Goal: Transaction & Acquisition: Purchase product/service

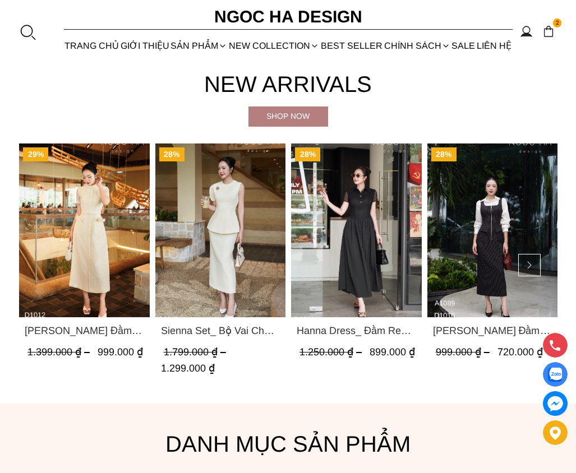
scroll to position [280, 0]
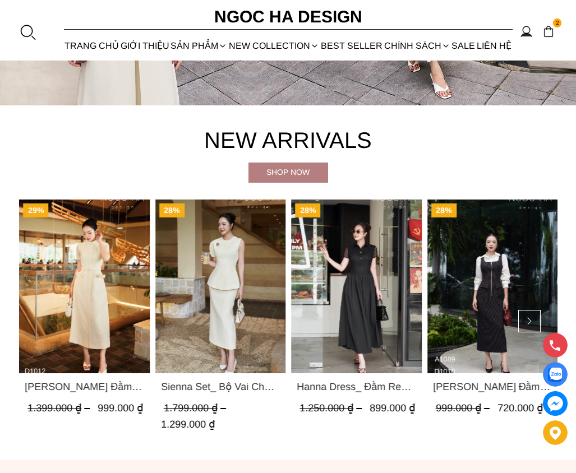
click at [114, 305] on img "Product image - Catherine Dress_ Đầm Ren Đính Hoa Túi Màu Kem D1012" at bounding box center [84, 287] width 131 height 174
click at [342, 354] on img "Product image - Hanna Dress_ Đầm Ren Mix Vải Thô Màu Đen D1011" at bounding box center [356, 287] width 131 height 174
click at [533, 316] on button at bounding box center [529, 321] width 22 height 22
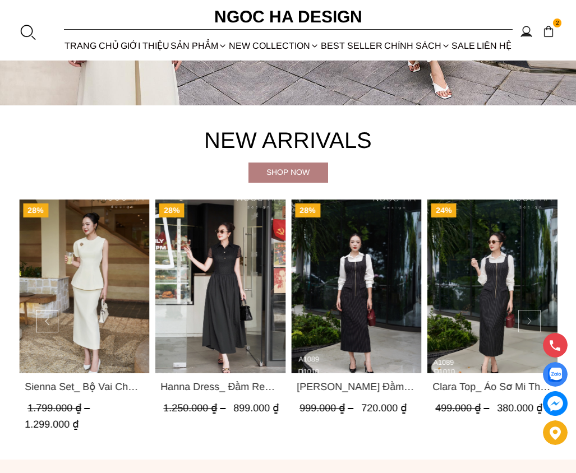
click at [533, 316] on button at bounding box center [529, 321] width 22 height 22
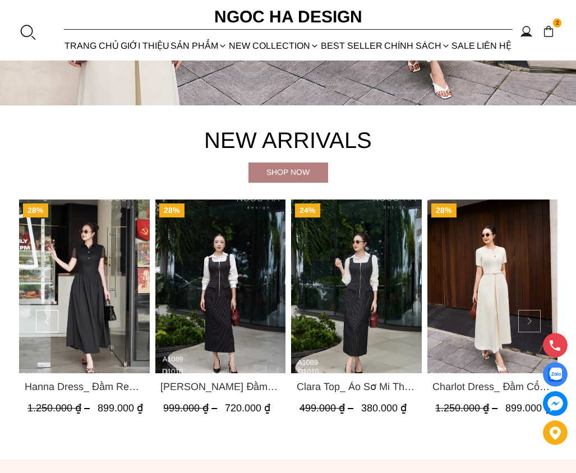
click at [533, 316] on button at bounding box center [529, 321] width 22 height 22
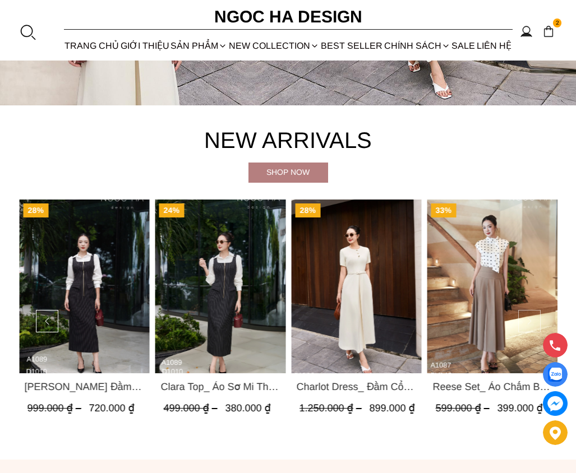
click at [533, 316] on button at bounding box center [529, 321] width 22 height 22
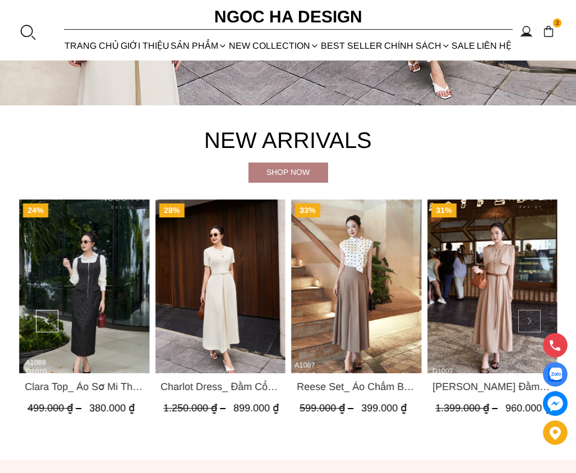
click at [533, 316] on button at bounding box center [529, 321] width 22 height 22
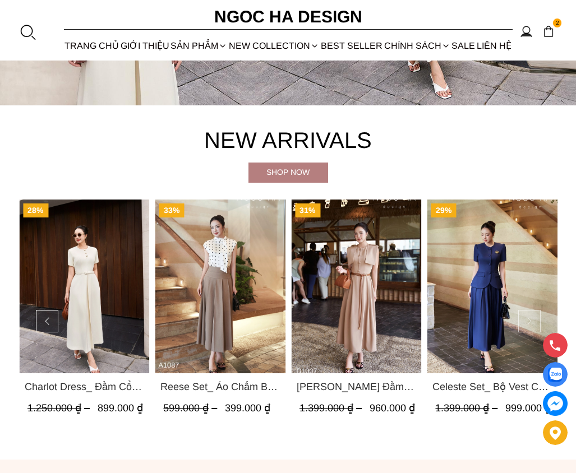
click at [533, 316] on button at bounding box center [529, 321] width 22 height 22
click at [388, 310] on img "Product image - Helen Dress_ Đầm Xòe Choàng Vai Màu Bee Kaki D1007" at bounding box center [356, 287] width 131 height 174
click at [530, 319] on button at bounding box center [529, 321] width 22 height 22
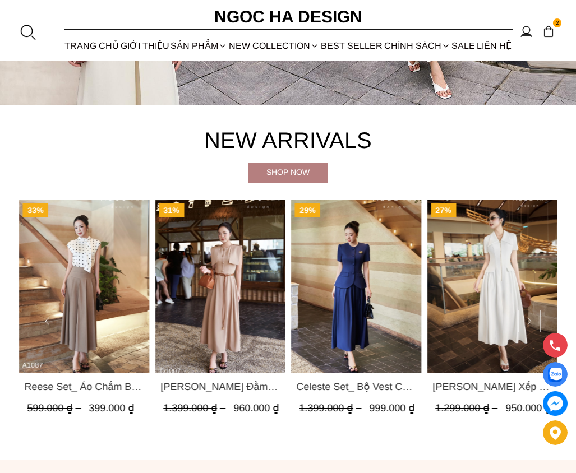
click at [529, 319] on button at bounding box center [529, 321] width 22 height 22
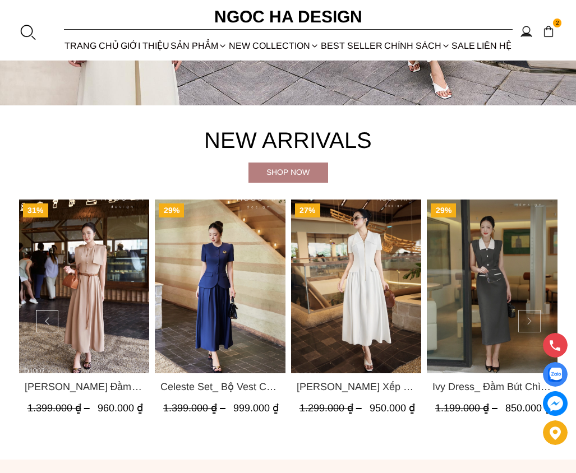
click at [527, 316] on button at bounding box center [529, 321] width 22 height 22
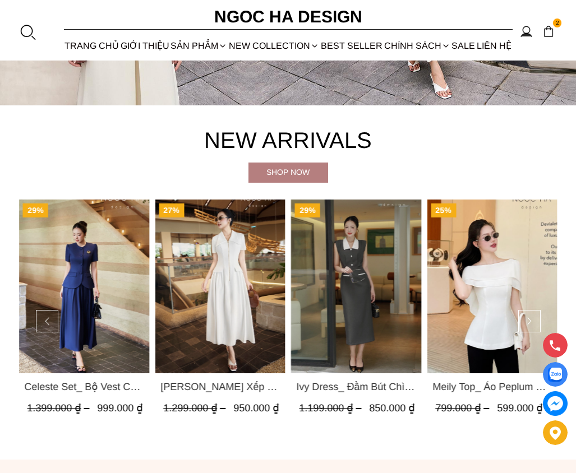
click at [84, 355] on img "Product image - Celeste Set_ Bộ Vest Cổ Tròn Chân Váy Nhún Xòe Màu Xanh Bò BJ142" at bounding box center [84, 287] width 131 height 174
click at [527, 323] on button at bounding box center [529, 321] width 22 height 22
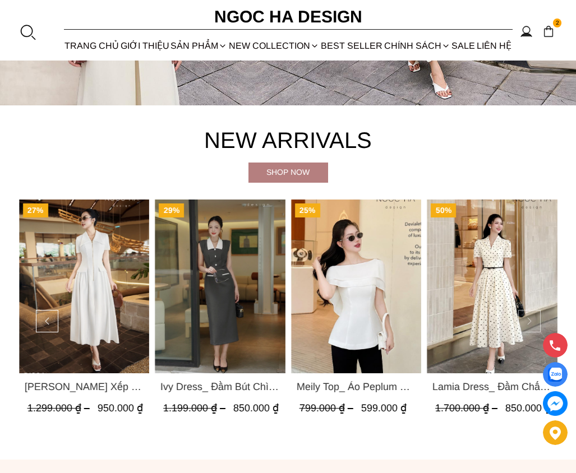
click at [527, 323] on button at bounding box center [529, 321] width 22 height 22
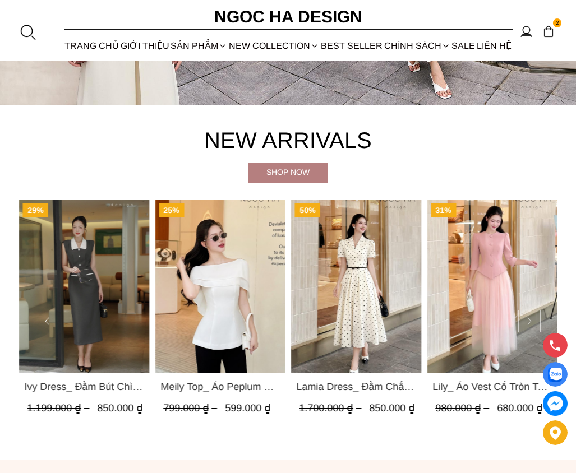
click at [526, 322] on button at bounding box center [529, 321] width 22 height 22
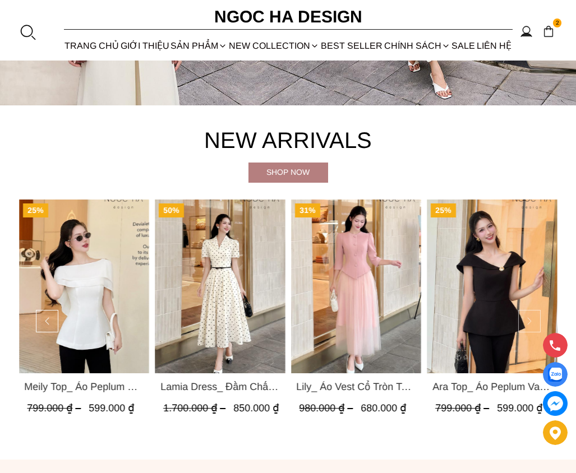
click at [528, 323] on button at bounding box center [529, 321] width 22 height 22
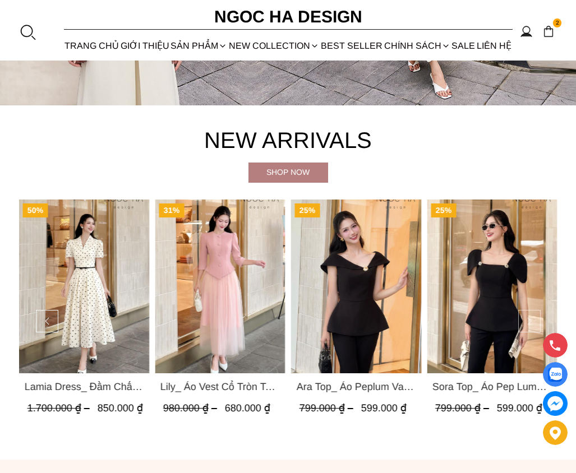
click at [528, 323] on button at bounding box center [529, 321] width 22 height 22
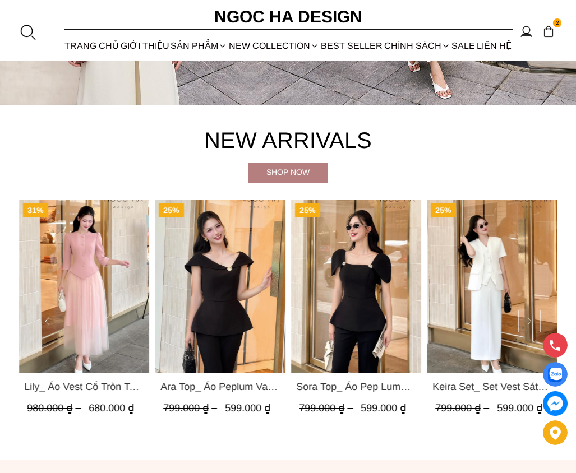
click at [527, 322] on button at bounding box center [529, 321] width 22 height 22
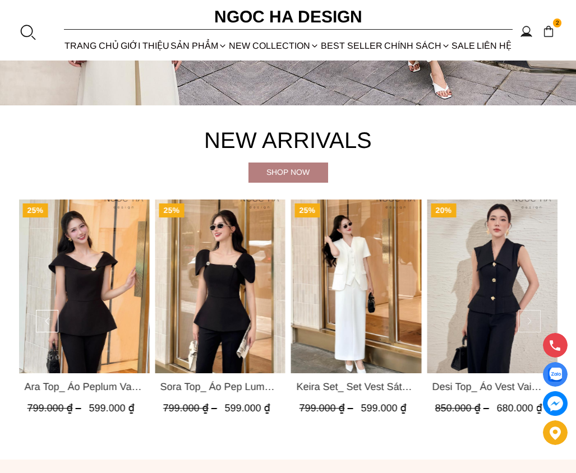
click at [528, 317] on button at bounding box center [529, 321] width 22 height 22
click at [45, 321] on button at bounding box center [47, 321] width 22 height 22
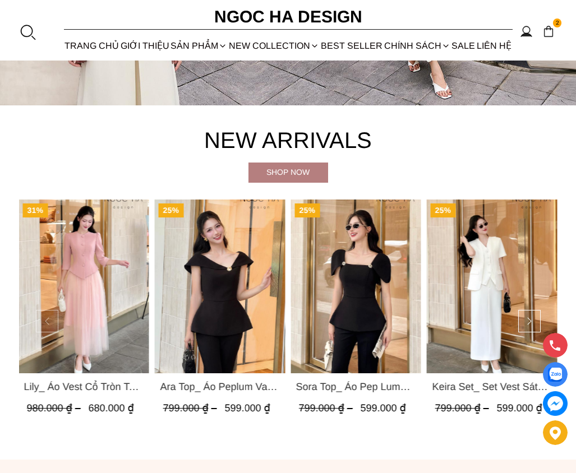
click at [45, 321] on button at bounding box center [47, 321] width 22 height 22
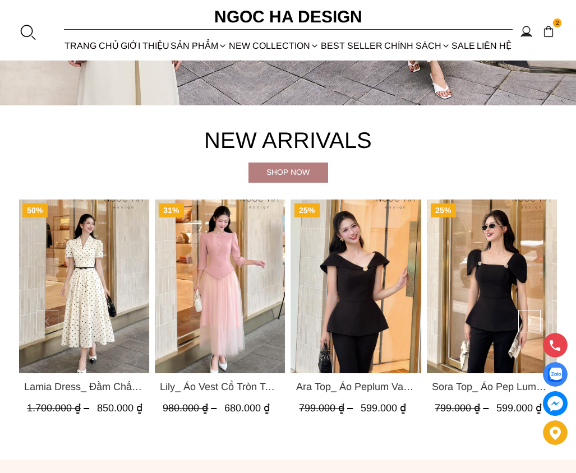
click at [45, 321] on button at bounding box center [47, 321] width 22 height 22
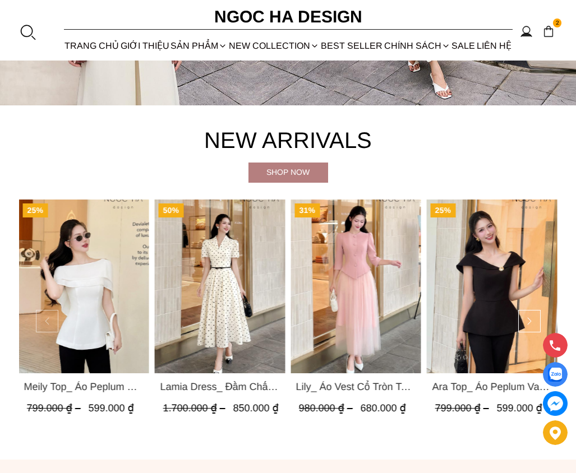
click at [45, 321] on button at bounding box center [47, 321] width 22 height 22
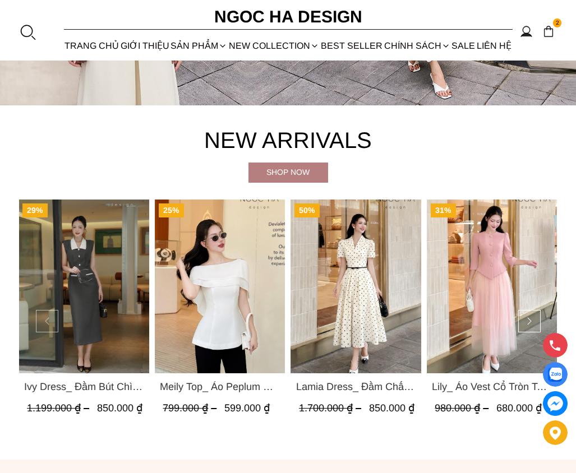
click at [45, 321] on button at bounding box center [47, 321] width 22 height 22
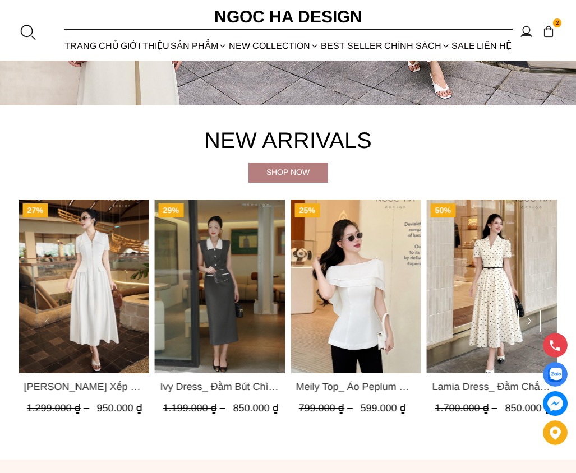
click at [45, 321] on button at bounding box center [47, 321] width 22 height 22
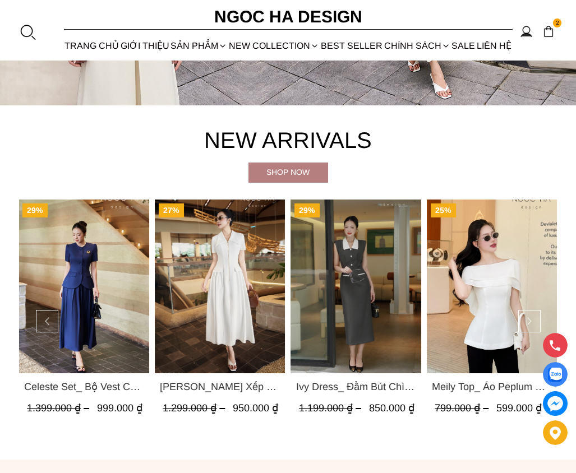
click at [471, 323] on img "Product image - Meily Top_ Áo Peplum Mix Choàng Vai Vải Tơ Màu Trắng A1086" at bounding box center [491, 287] width 131 height 174
click at [45, 320] on button at bounding box center [47, 321] width 22 height 22
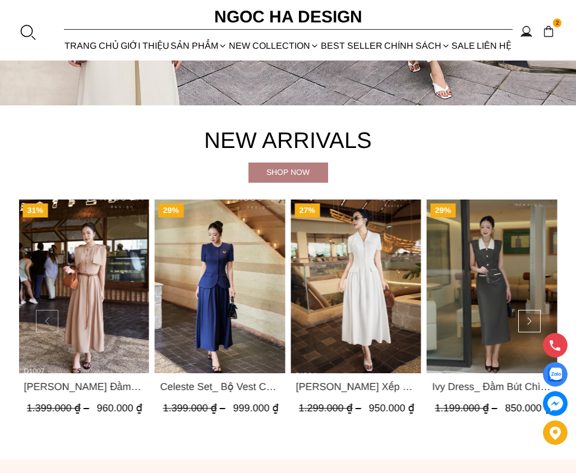
click at [45, 320] on button at bounding box center [47, 321] width 22 height 22
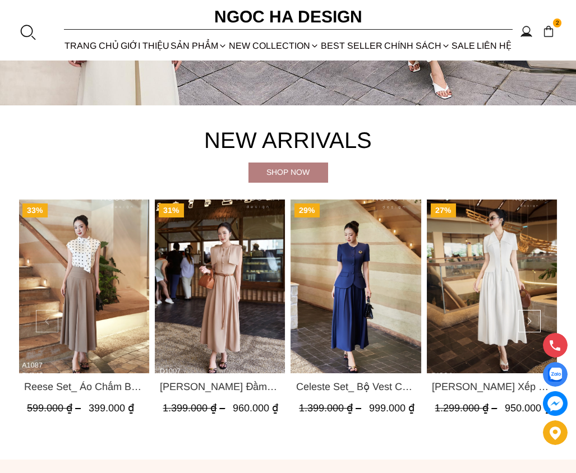
click at [45, 320] on button at bounding box center [47, 321] width 22 height 22
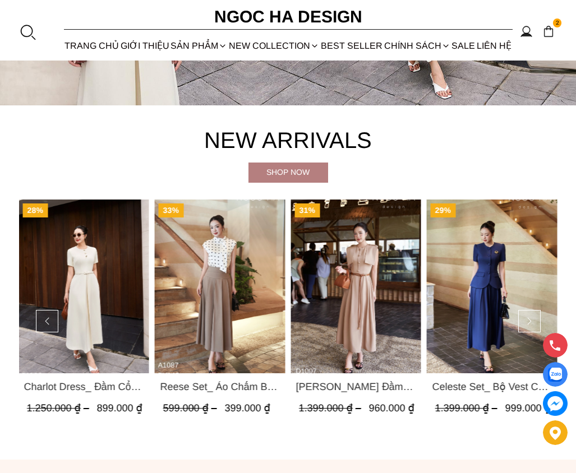
click at [222, 323] on img "Product image - Reese Set_ Áo Chấm Bi Vai Chờm Mix Chân Váy Xếp Ly Hông Màu Nâu…" at bounding box center [219, 287] width 131 height 174
click at [47, 323] on button at bounding box center [47, 321] width 22 height 22
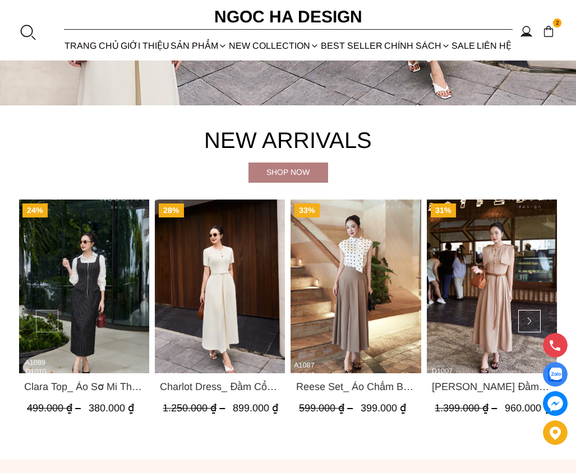
click at [47, 323] on button at bounding box center [47, 321] width 22 height 22
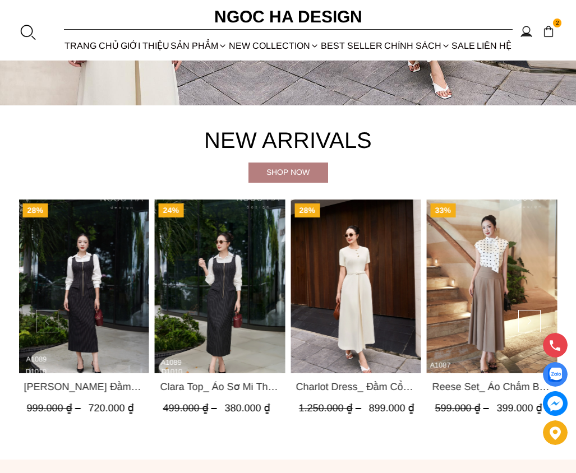
click at [47, 323] on button at bounding box center [47, 321] width 22 height 22
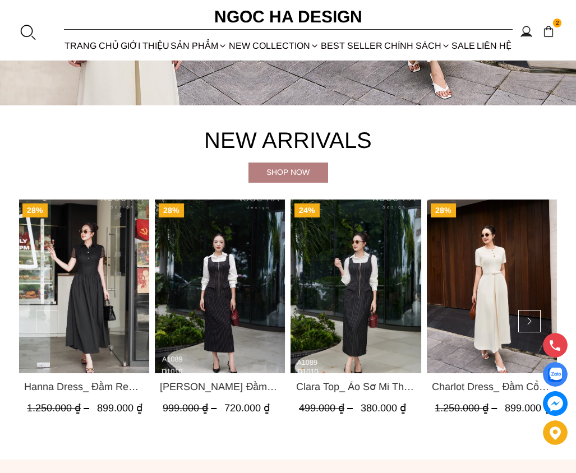
click at [47, 323] on button at bounding box center [47, 321] width 22 height 22
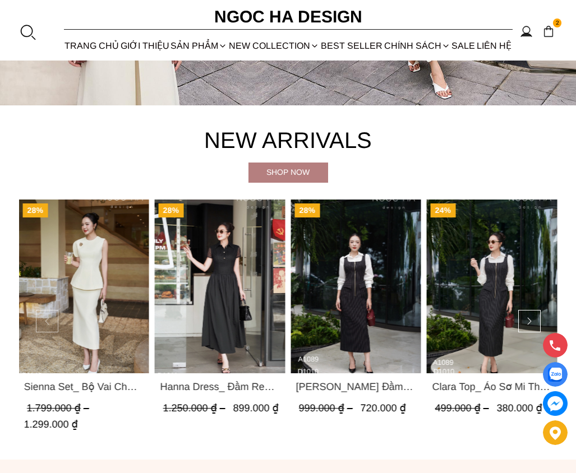
click at [47, 323] on button at bounding box center [47, 321] width 22 height 22
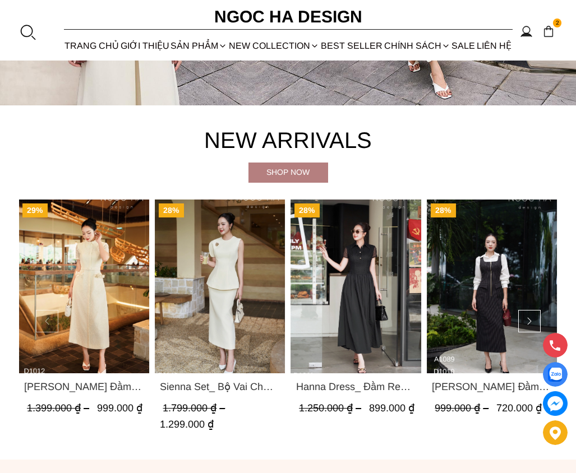
click at [49, 321] on button at bounding box center [47, 321] width 22 height 22
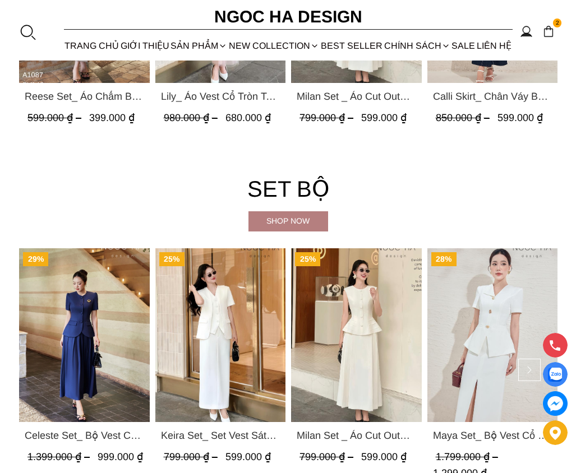
scroll to position [2356, 0]
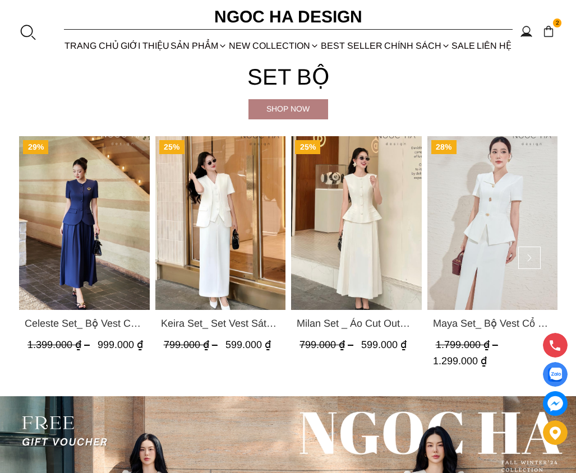
click at [279, 111] on div "Shop now" at bounding box center [289, 109] width 80 height 12
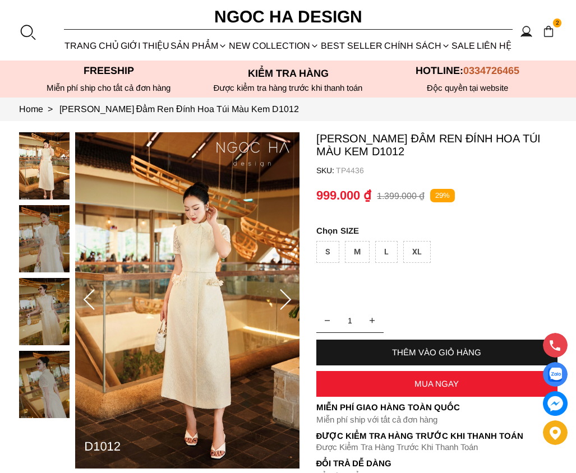
click at [228, 252] on img at bounding box center [187, 300] width 224 height 337
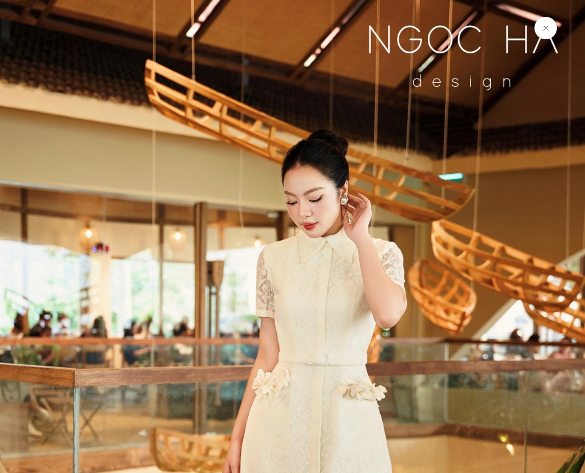
scroll to position [168, 0]
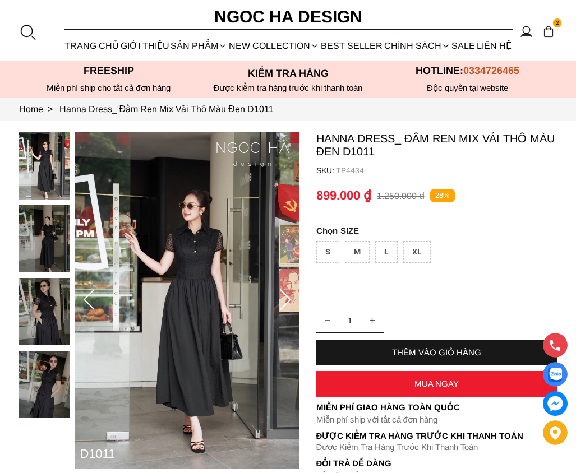
click at [282, 299] on icon at bounding box center [285, 300] width 22 height 22
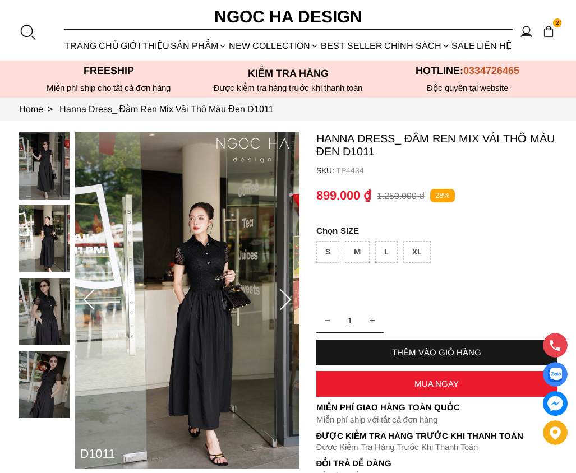
click at [282, 299] on icon at bounding box center [285, 300] width 22 height 22
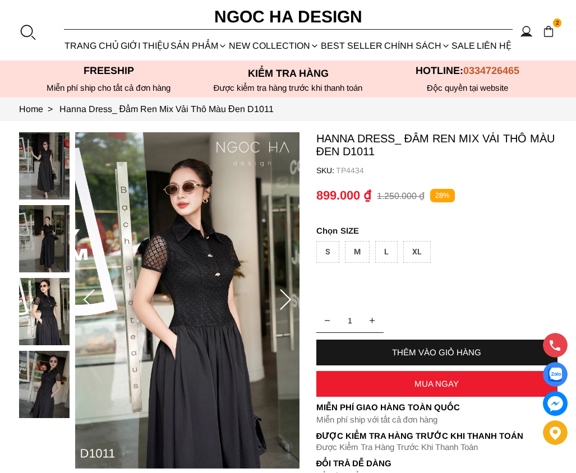
click at [282, 299] on icon at bounding box center [285, 300] width 22 height 22
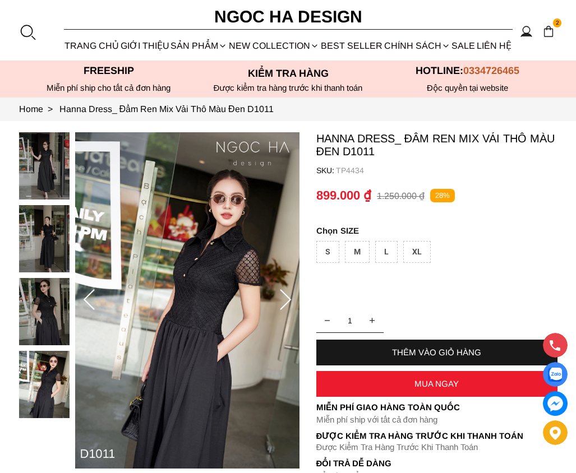
click at [282, 299] on icon at bounding box center [285, 300] width 22 height 22
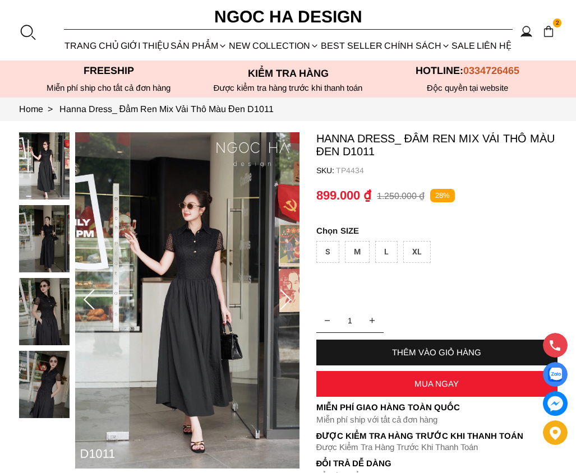
click at [282, 299] on icon at bounding box center [285, 300] width 22 height 22
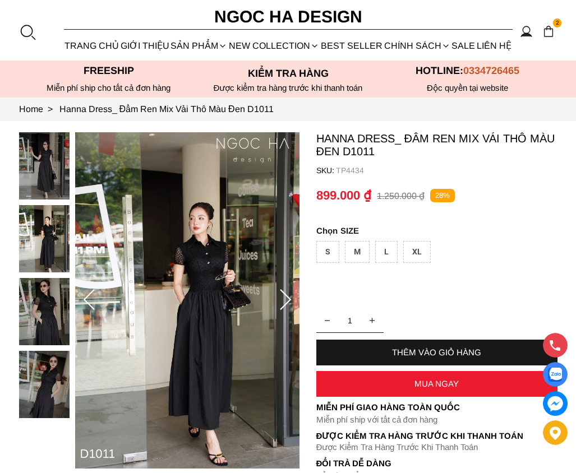
click at [282, 299] on icon at bounding box center [285, 300] width 22 height 22
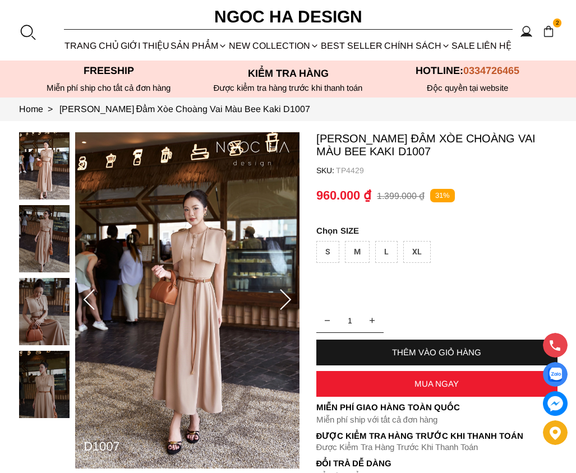
click at [289, 300] on icon at bounding box center [285, 300] width 22 height 22
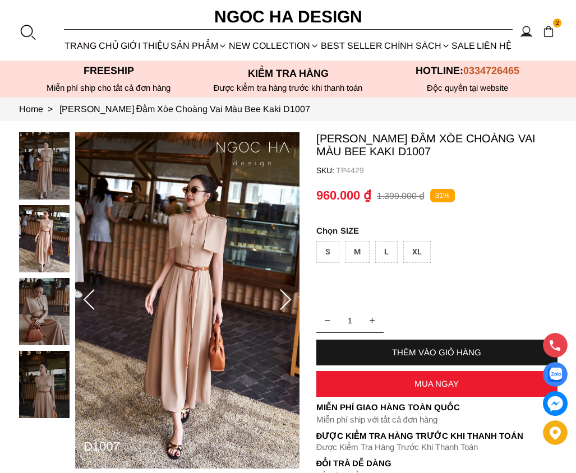
click at [288, 299] on icon at bounding box center [285, 300] width 22 height 22
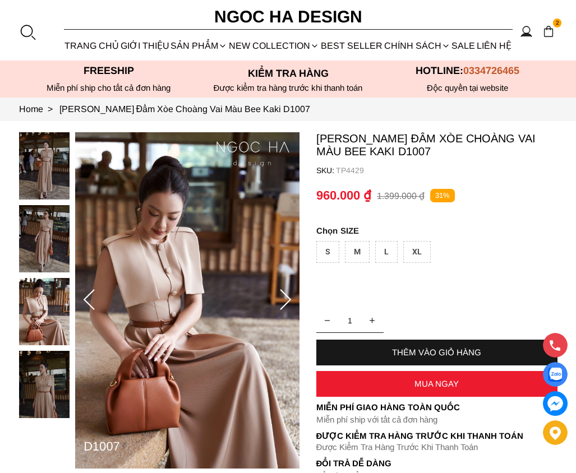
click at [286, 293] on icon at bounding box center [285, 300] width 22 height 22
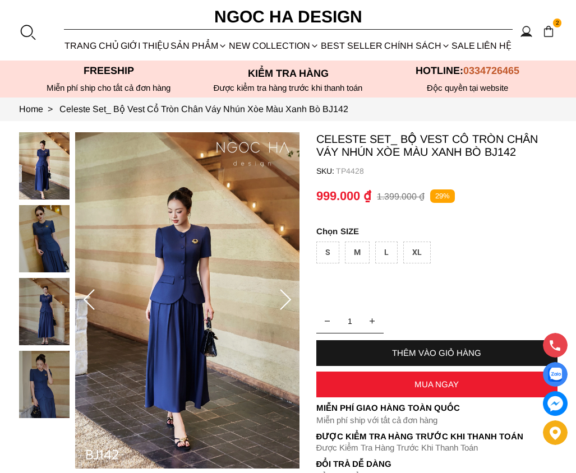
click at [287, 297] on icon at bounding box center [285, 300] width 22 height 22
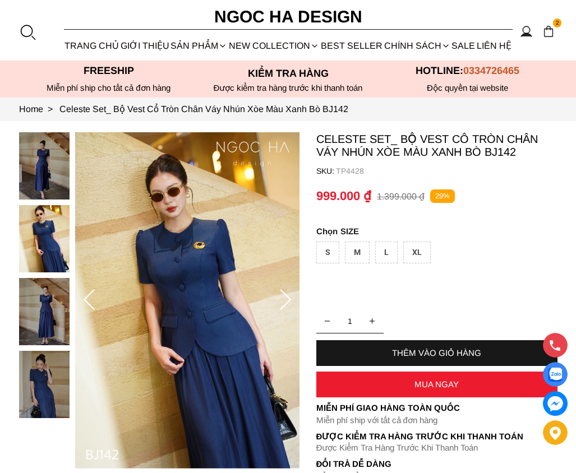
click at [287, 297] on icon at bounding box center [285, 300] width 22 height 22
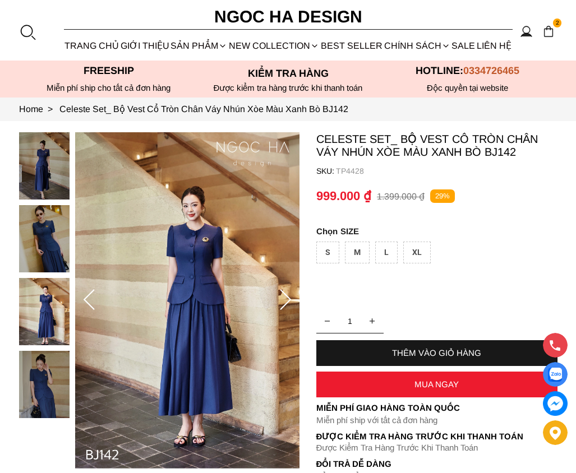
click at [287, 293] on icon at bounding box center [285, 300] width 22 height 22
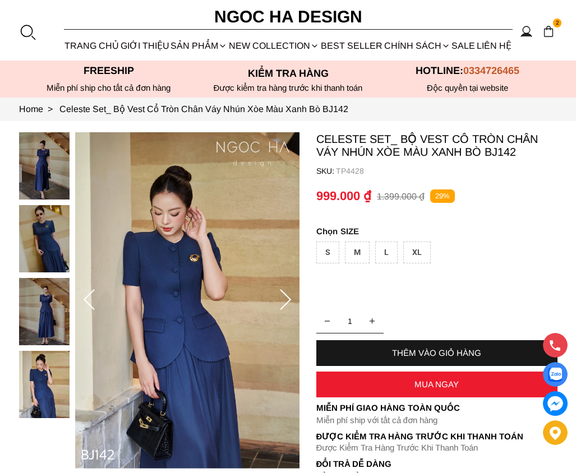
click at [287, 293] on icon at bounding box center [285, 300] width 22 height 22
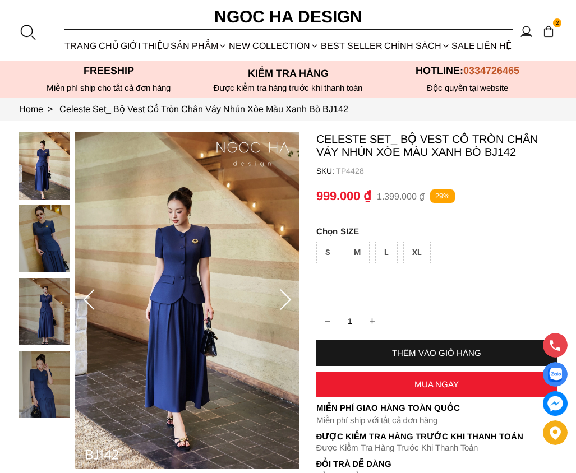
click at [287, 293] on icon at bounding box center [285, 300] width 22 height 22
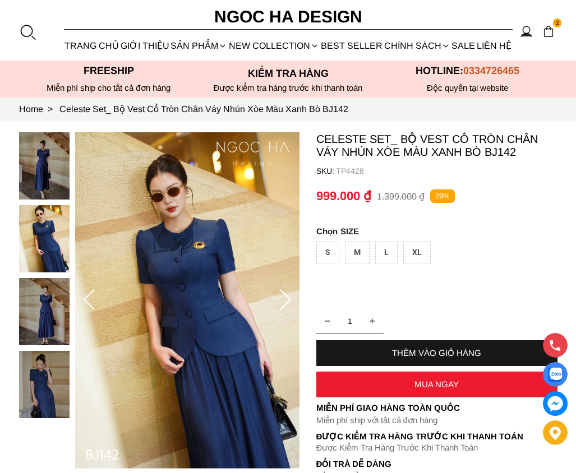
click at [287, 293] on icon at bounding box center [285, 300] width 22 height 22
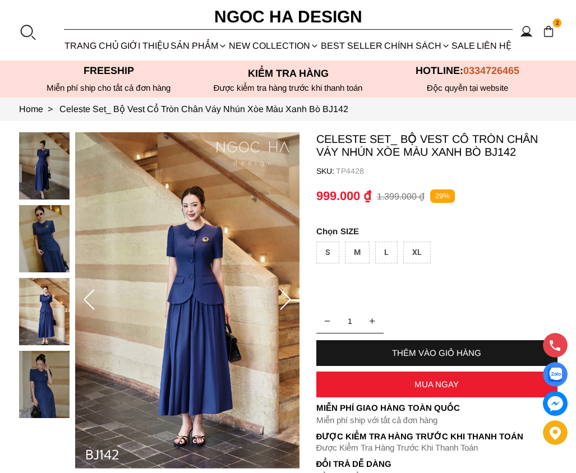
click at [287, 293] on icon at bounding box center [285, 300] width 22 height 22
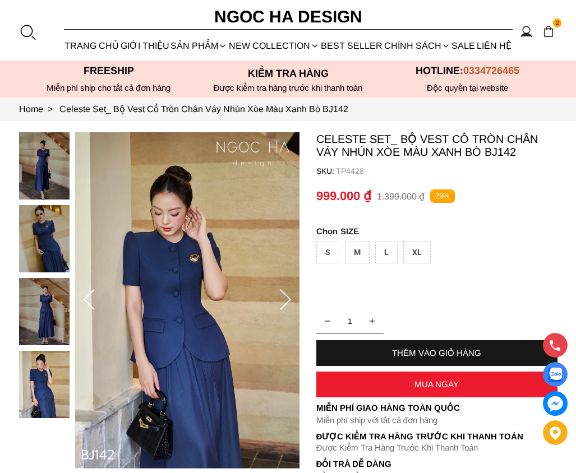
click at [286, 291] on icon at bounding box center [285, 300] width 22 height 22
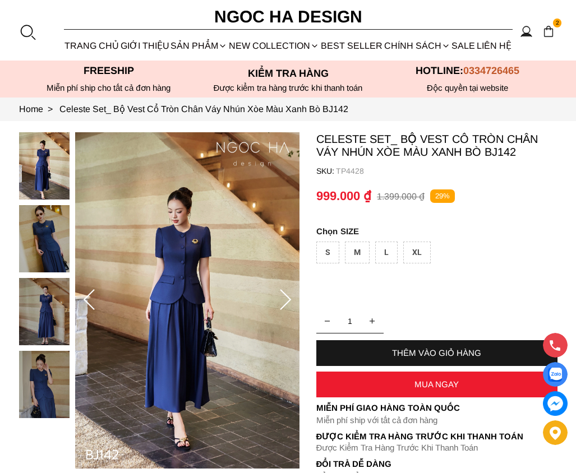
click at [284, 291] on icon at bounding box center [285, 300] width 22 height 22
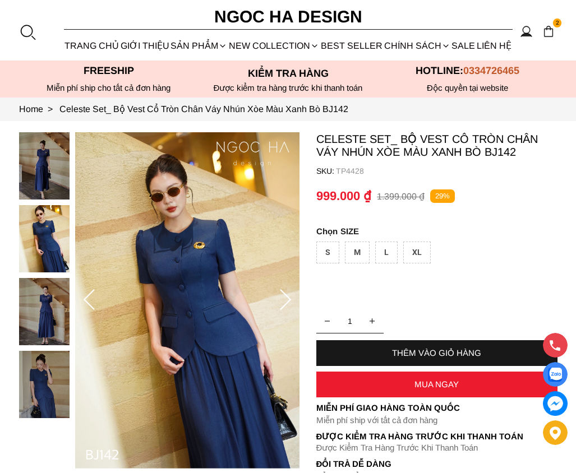
click at [283, 291] on icon at bounding box center [285, 300] width 22 height 22
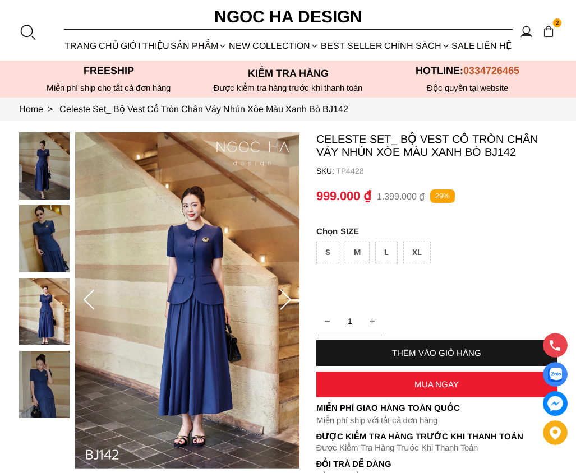
click at [293, 297] on icon at bounding box center [285, 300] width 22 height 22
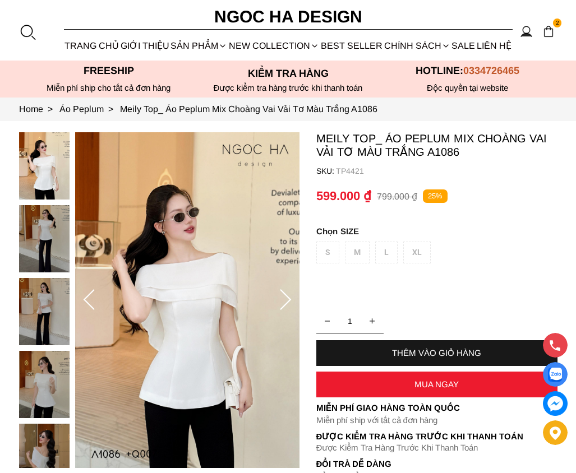
click at [284, 302] on icon at bounding box center [285, 300] width 22 height 22
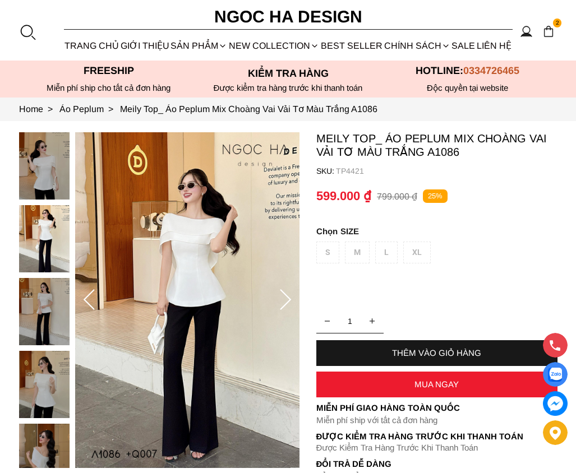
click at [284, 302] on icon at bounding box center [285, 300] width 22 height 22
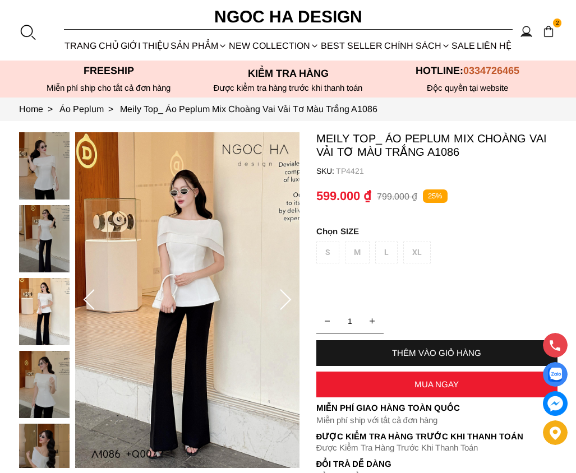
click at [284, 302] on icon at bounding box center [285, 300] width 22 height 22
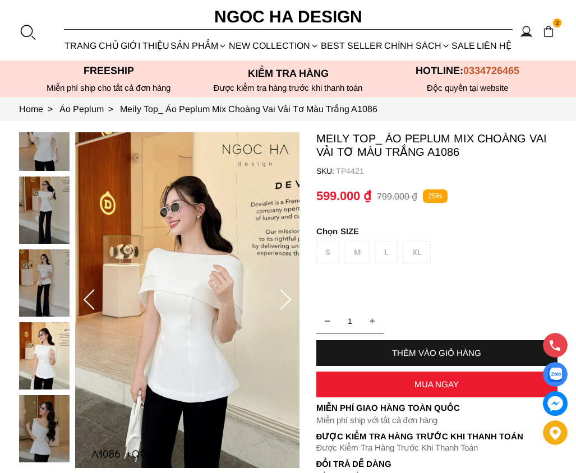
click at [284, 302] on icon at bounding box center [285, 300] width 22 height 22
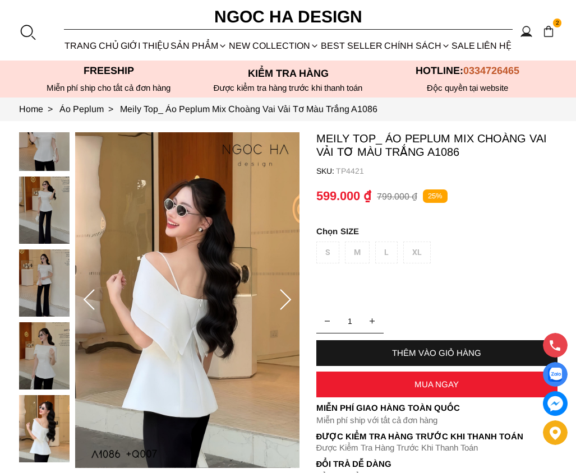
click at [284, 302] on icon at bounding box center [285, 300] width 22 height 22
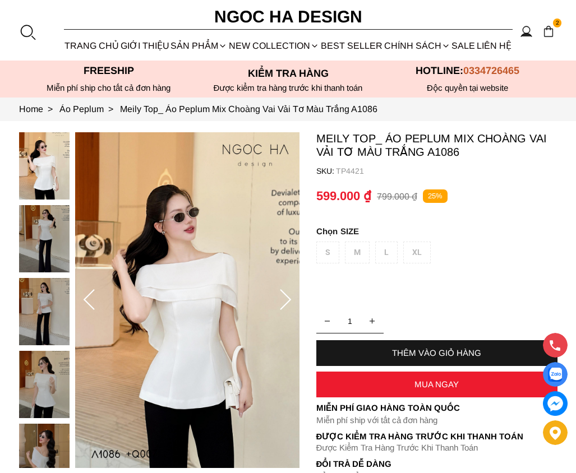
click at [285, 301] on icon at bounding box center [285, 300] width 22 height 22
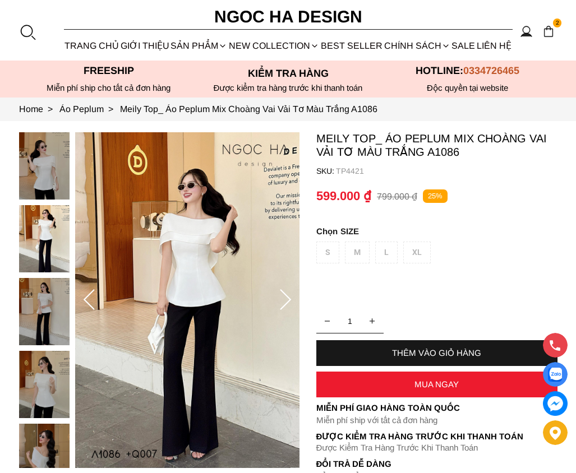
click at [288, 297] on icon at bounding box center [285, 299] width 11 height 21
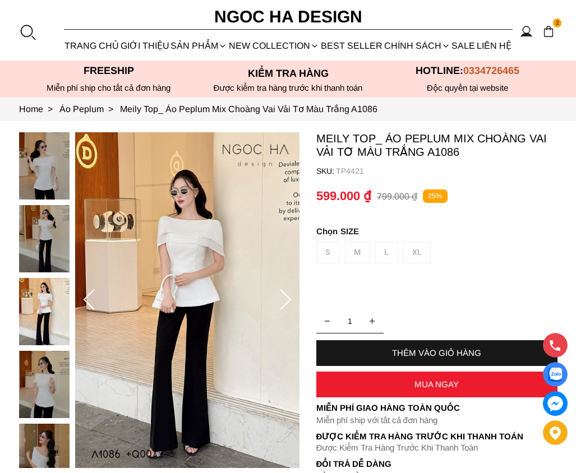
click at [287, 296] on icon at bounding box center [285, 300] width 22 height 22
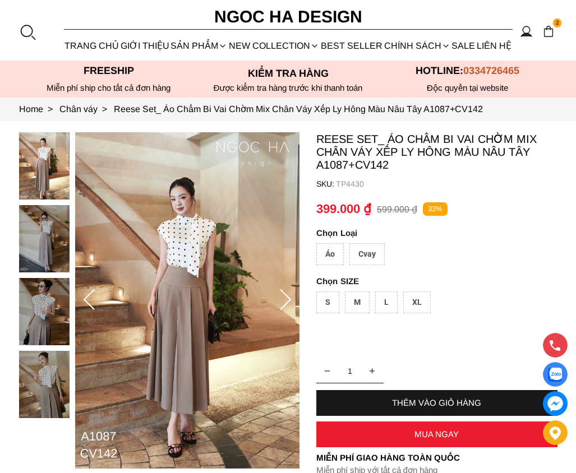
click at [288, 298] on icon at bounding box center [285, 299] width 11 height 21
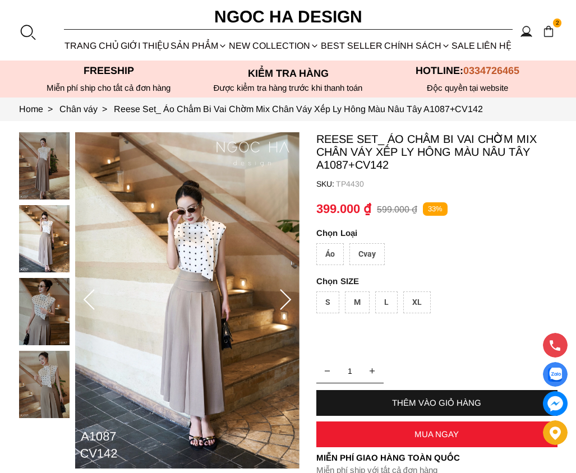
click at [287, 297] on icon at bounding box center [285, 299] width 11 height 21
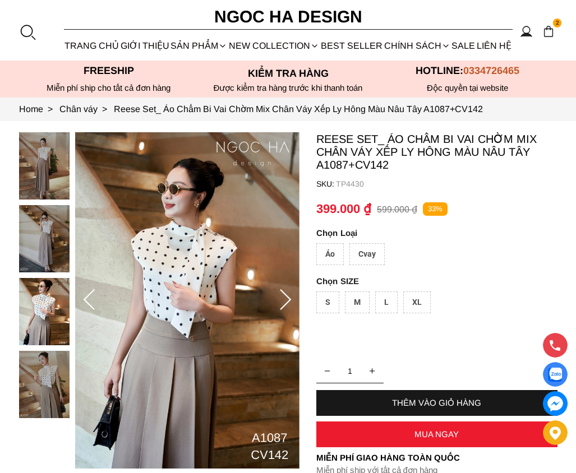
click at [366, 256] on div "Cvay" at bounding box center [366, 254] width 35 height 22
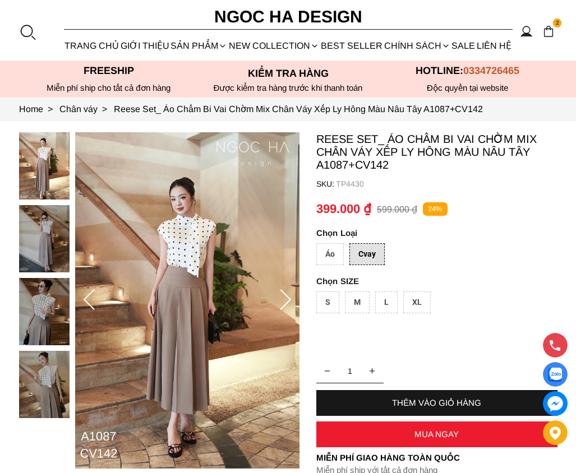
click at [375, 255] on div "Cvay" at bounding box center [366, 254] width 35 height 22
click at [335, 254] on div "Áo" at bounding box center [329, 254] width 27 height 22
click at [331, 256] on div "Áo" at bounding box center [329, 254] width 27 height 22
click at [371, 251] on div "Cvay" at bounding box center [366, 254] width 35 height 22
click at [285, 297] on icon at bounding box center [285, 300] width 22 height 22
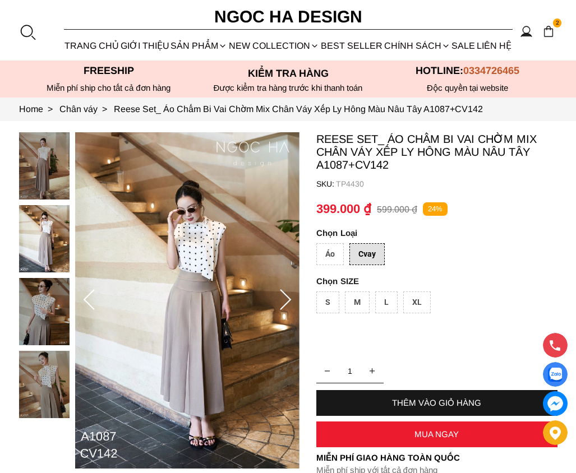
click at [285, 297] on icon at bounding box center [285, 300] width 22 height 22
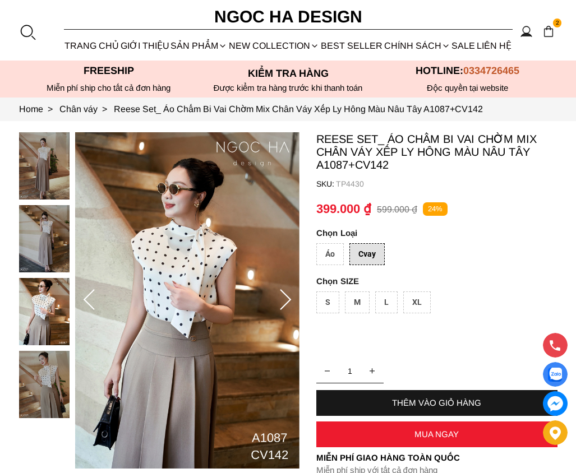
click at [285, 297] on icon at bounding box center [285, 300] width 22 height 22
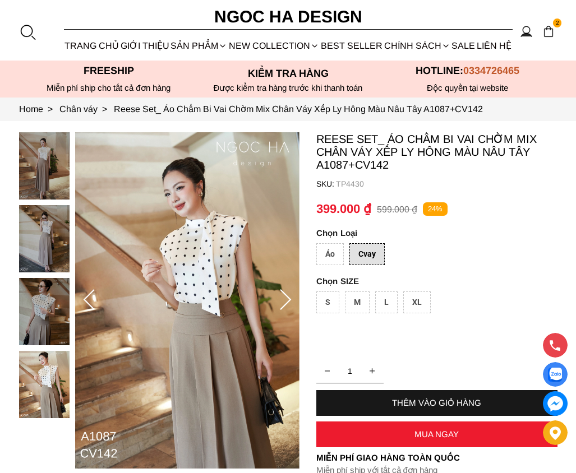
scroll to position [112, 0]
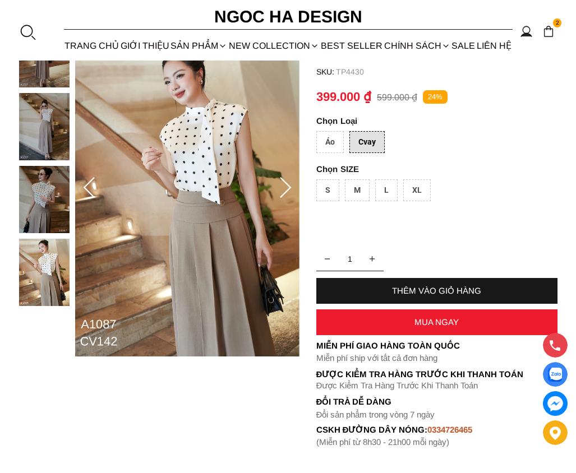
click at [286, 185] on icon at bounding box center [285, 188] width 22 height 22
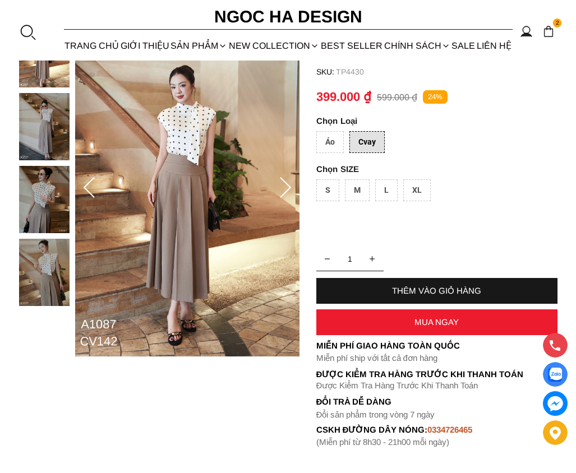
click at [355, 191] on div "M" at bounding box center [357, 191] width 25 height 22
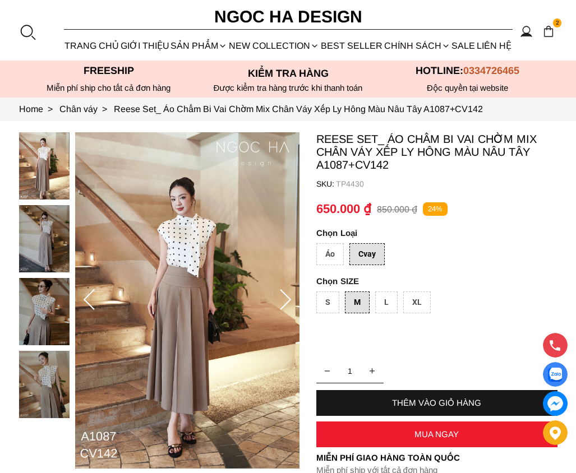
click at [330, 254] on div "Áo" at bounding box center [329, 254] width 27 height 22
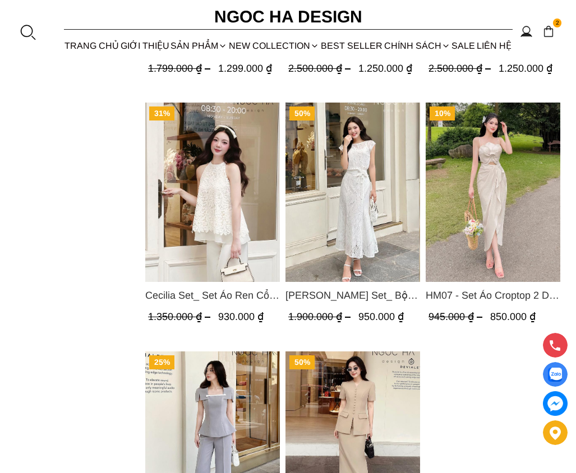
scroll to position [1066, 0]
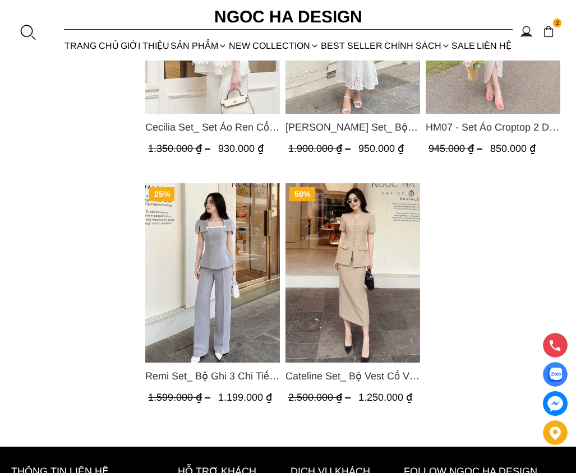
click at [383, 339] on img "Product image - Cateline Set_ Bộ Vest Cổ V Đính Cúc Nhí Chân Váy Bút Chì BJ127" at bounding box center [353, 273] width 135 height 180
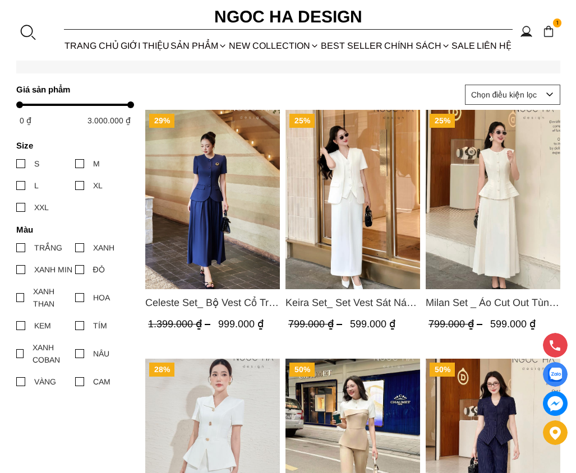
scroll to position [56, 0]
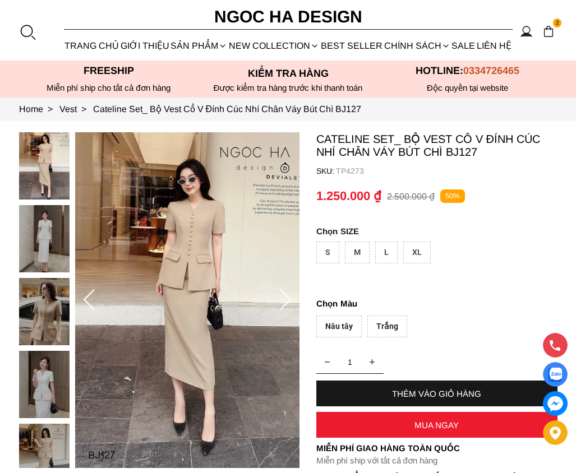
click at [286, 298] on icon at bounding box center [285, 300] width 22 height 22
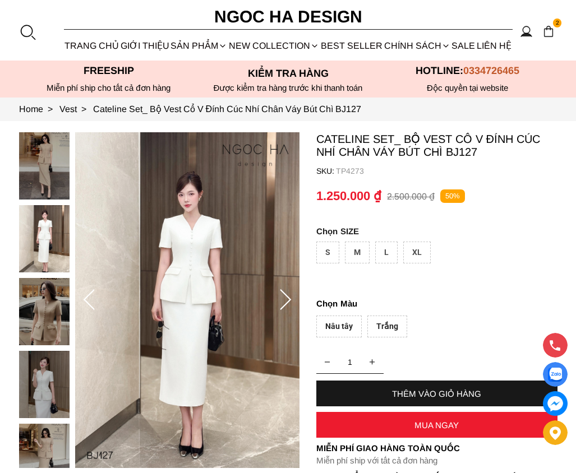
click at [286, 297] on icon at bounding box center [285, 300] width 22 height 22
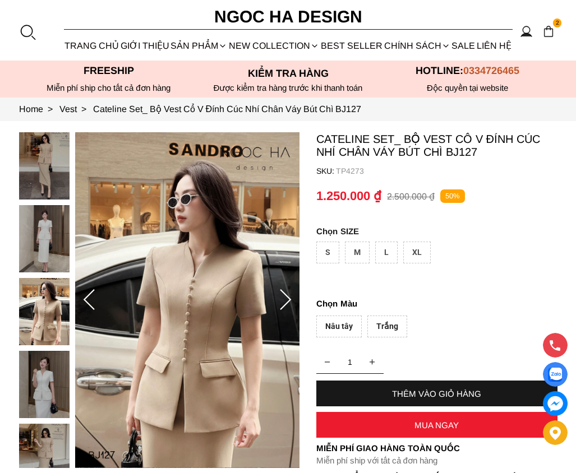
click at [287, 296] on icon at bounding box center [285, 300] width 22 height 22
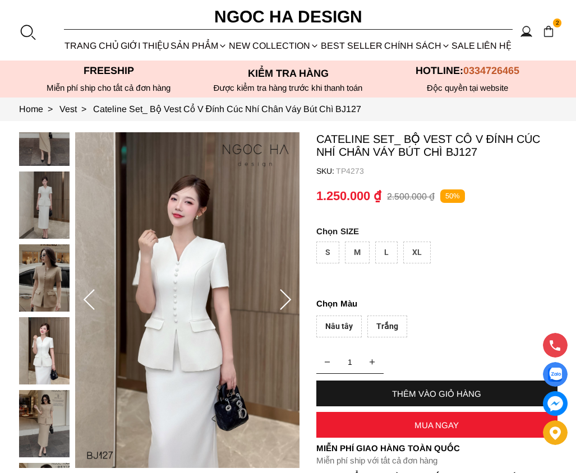
click at [287, 296] on icon at bounding box center [285, 300] width 22 height 22
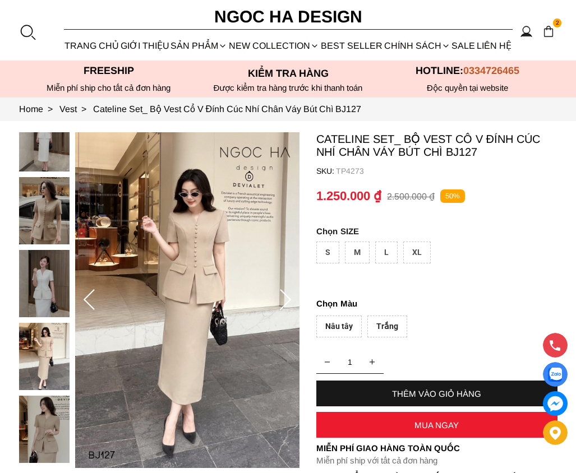
click at [355, 252] on div "M" at bounding box center [357, 253] width 25 height 22
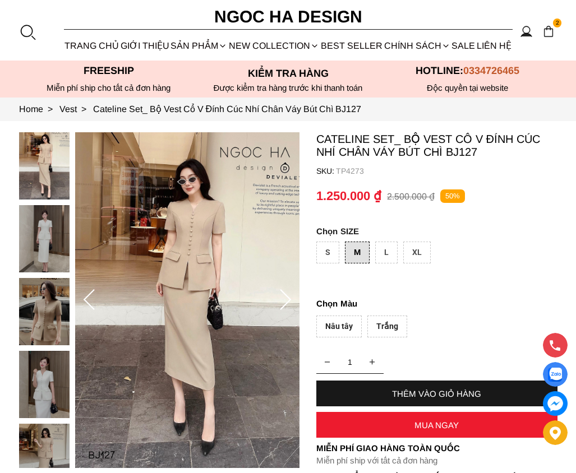
click at [334, 326] on div "Nâu tây" at bounding box center [338, 327] width 45 height 22
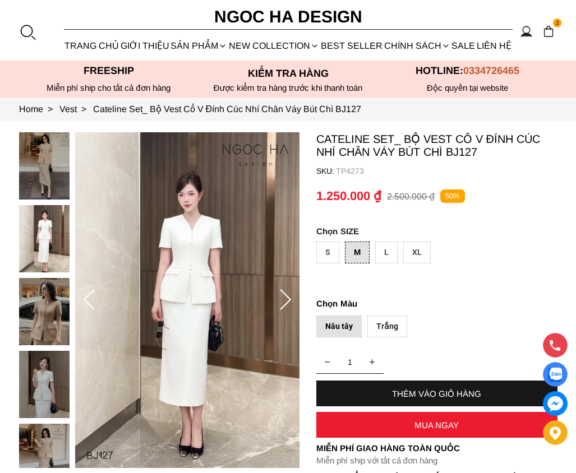
click at [292, 301] on icon at bounding box center [285, 300] width 22 height 22
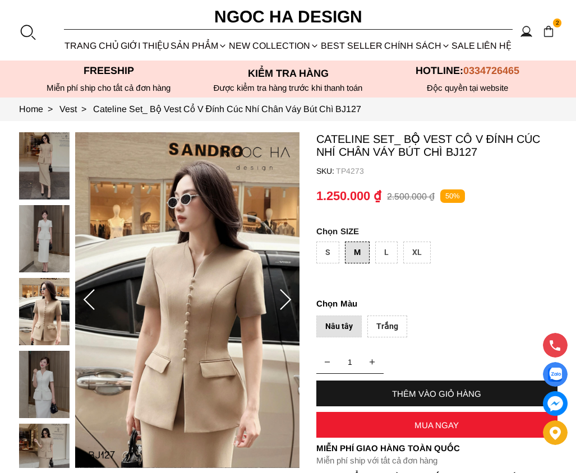
click at [292, 301] on icon at bounding box center [285, 300] width 22 height 22
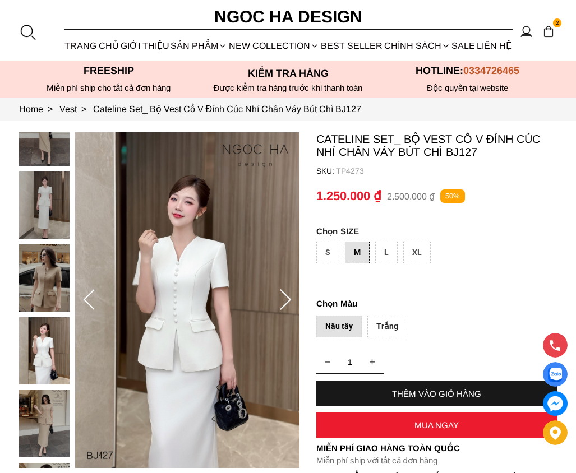
click at [292, 301] on icon at bounding box center [285, 300] width 22 height 22
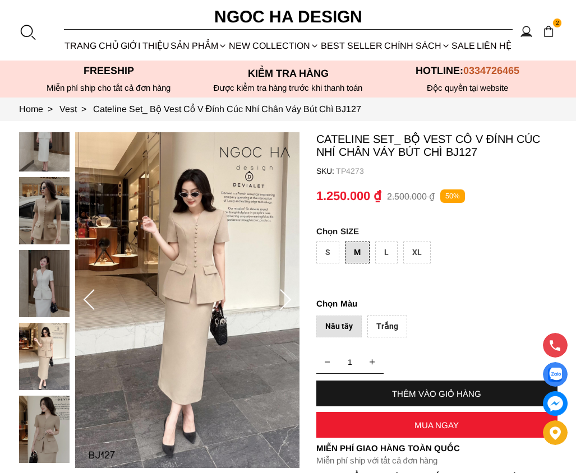
click at [474, 396] on div "THÊM VÀO GIỎ HÀNG" at bounding box center [436, 394] width 241 height 10
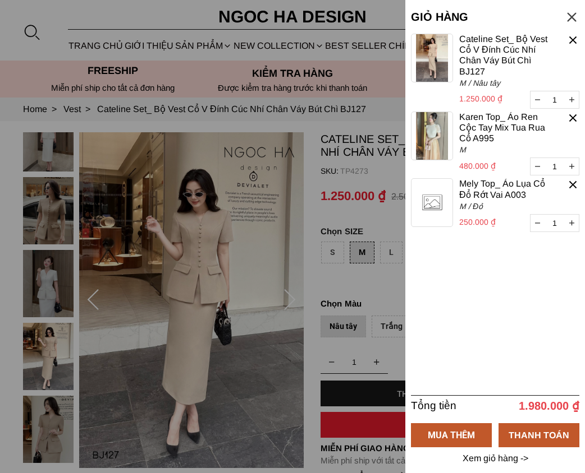
click at [573, 119] on div at bounding box center [572, 118] width 13 height 13
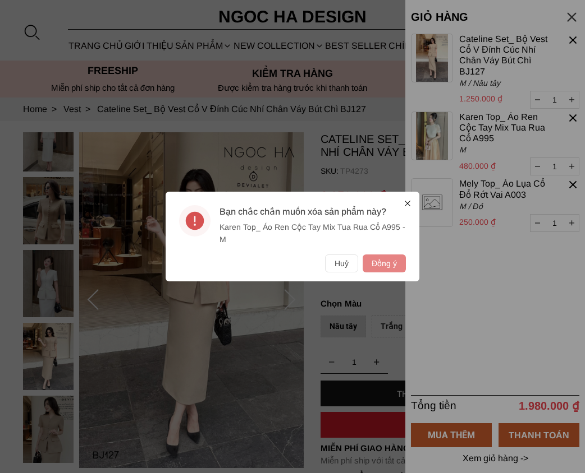
click at [389, 263] on button "Đồng ý" at bounding box center [383, 264] width 43 height 18
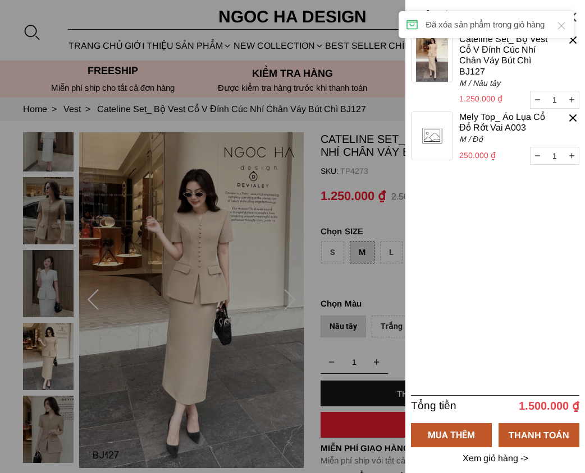
click at [572, 119] on div at bounding box center [572, 118] width 13 height 13
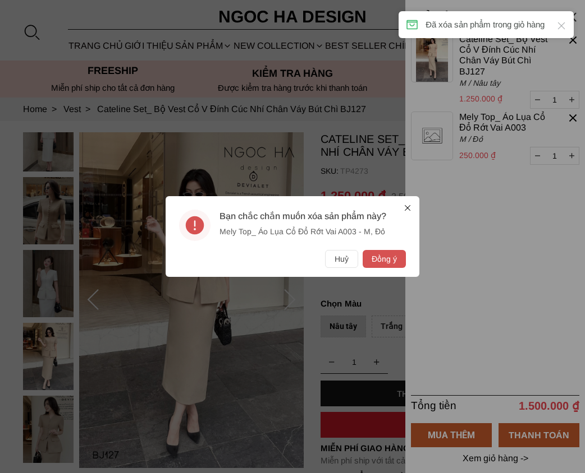
click at [389, 255] on button "Đồng ý" at bounding box center [383, 259] width 43 height 18
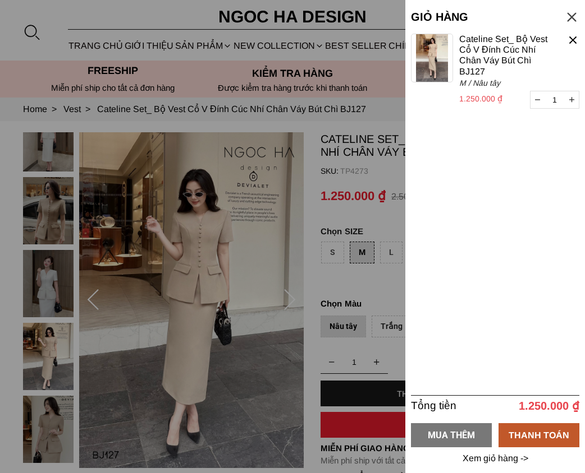
click at [453, 439] on div "MUA THÊM" at bounding box center [451, 436] width 81 height 14
click at [464, 438] on div "MUA THÊM" at bounding box center [451, 436] width 81 height 14
click at [494, 461] on p "Xem giỏ hàng ->" at bounding box center [495, 459] width 69 height 10
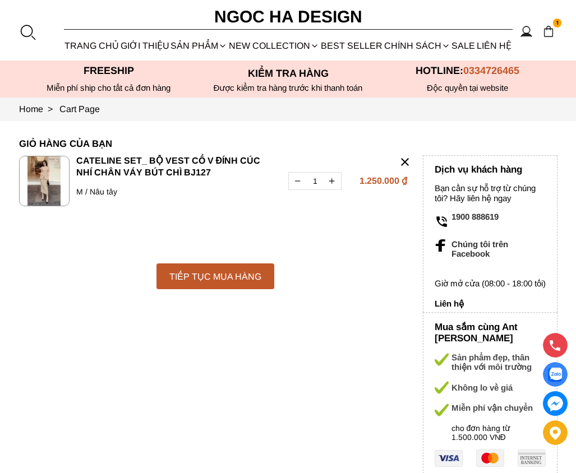
click at [241, 270] on div "TIẾP TỤC MUA HÀNG" at bounding box center [216, 277] width 118 height 14
click at [219, 275] on div "TIẾP TỤC MUA HÀNG" at bounding box center [216, 277] width 118 height 14
